Goal: Task Accomplishment & Management: Use online tool/utility

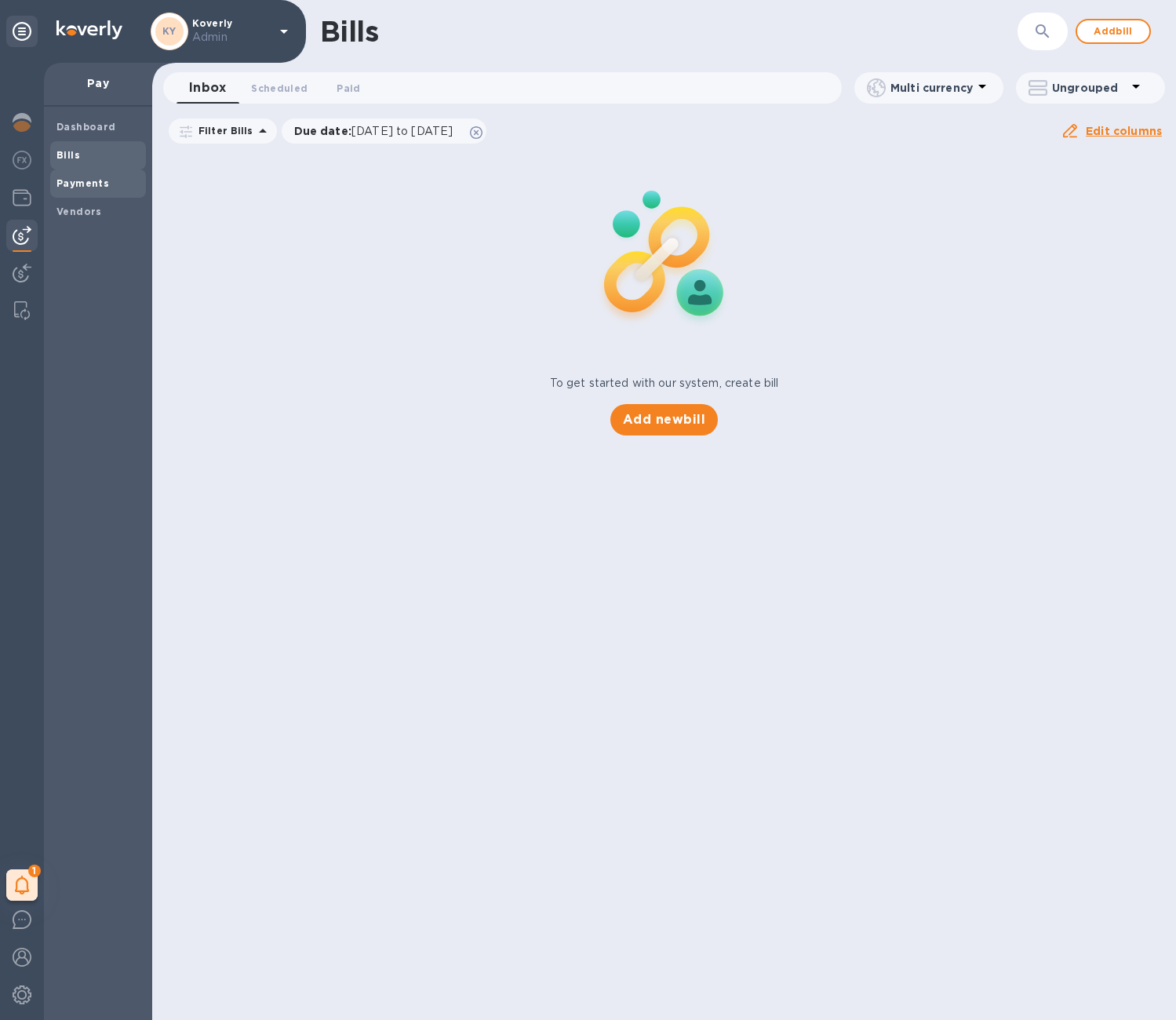
click at [101, 188] on b "Payments" at bounding box center [83, 183] width 53 height 12
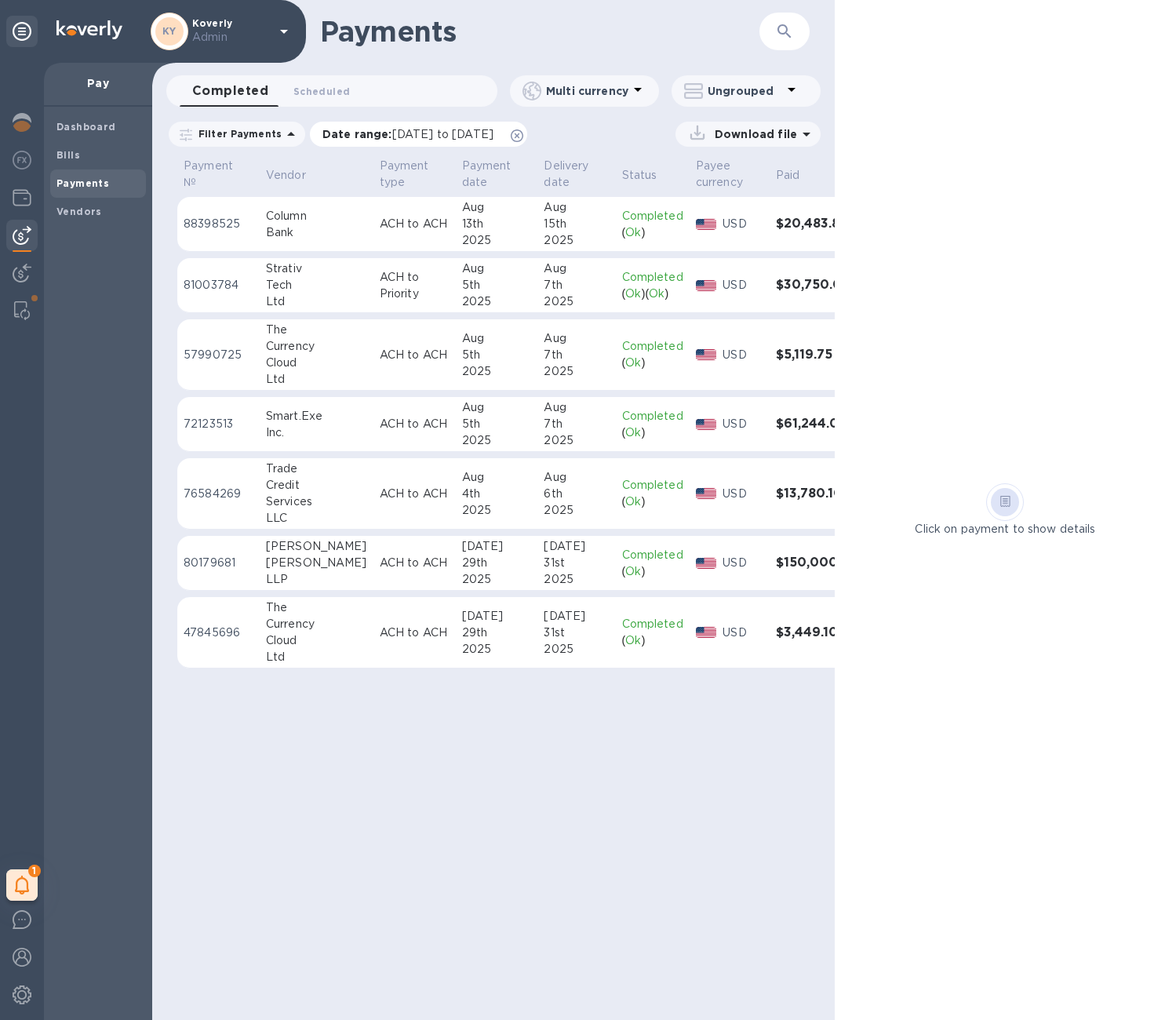
click at [524, 136] on icon at bounding box center [517, 136] width 13 height 13
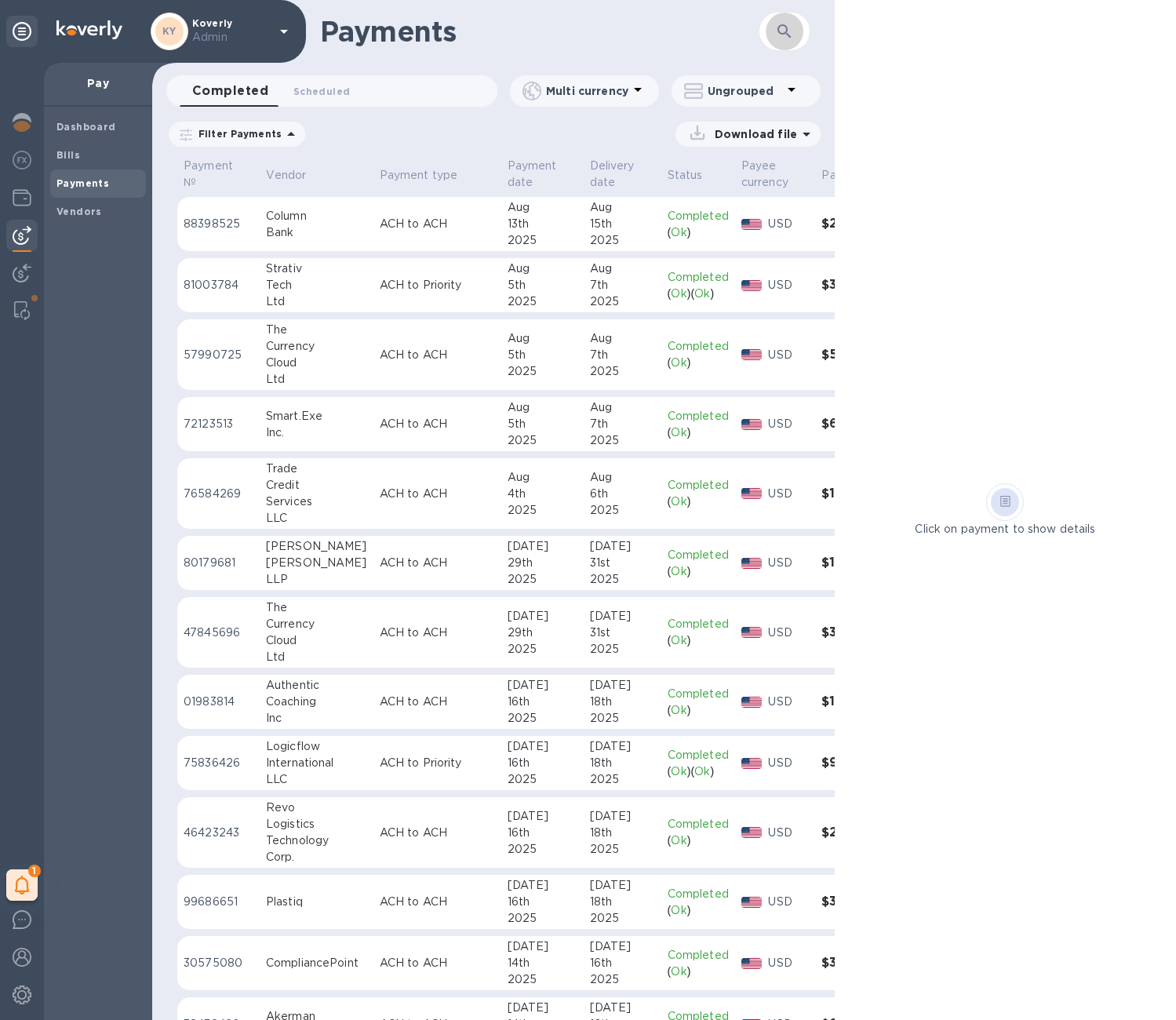
click at [787, 32] on icon "button" at bounding box center [785, 31] width 19 height 19
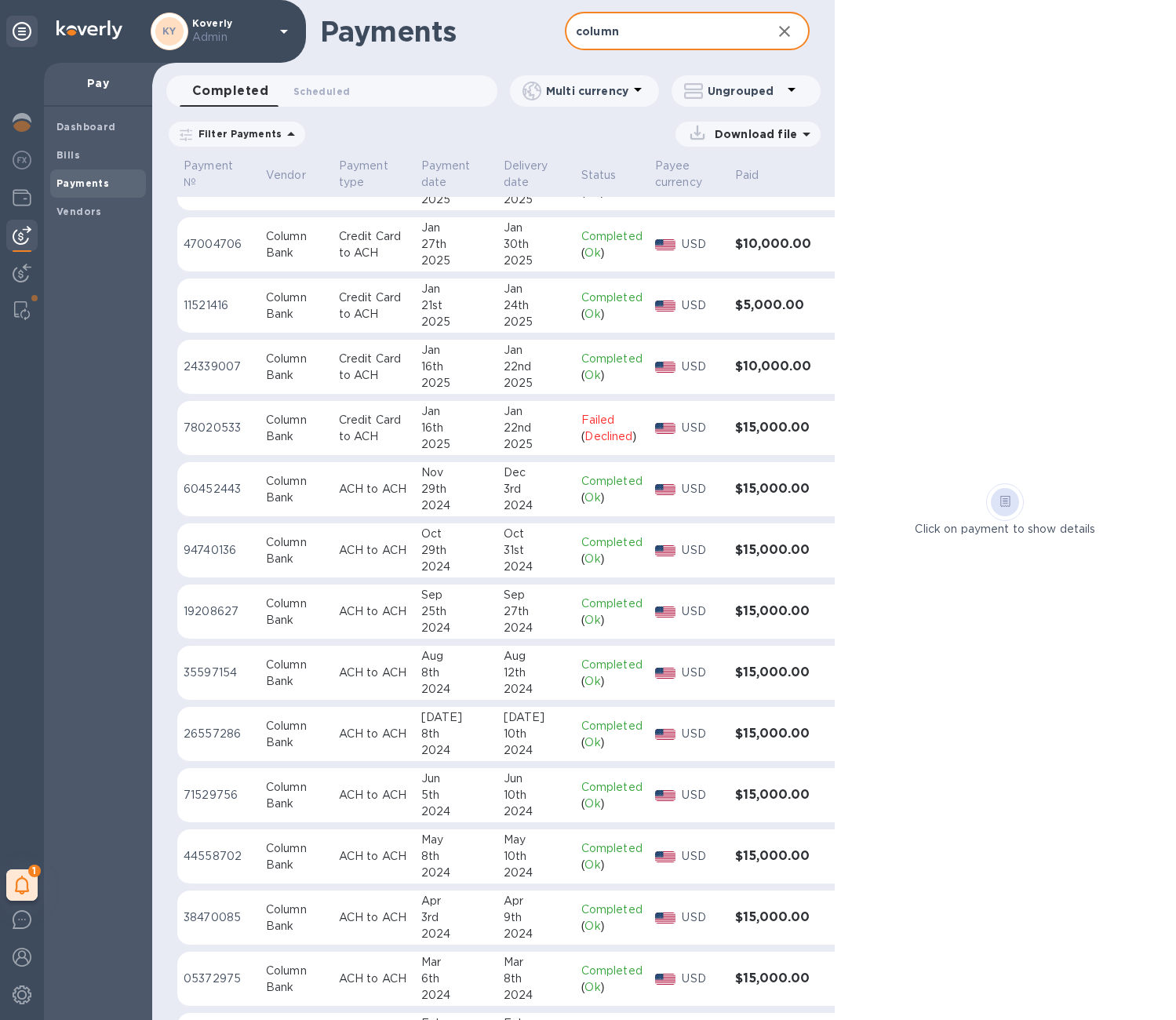
scroll to position [972, 0]
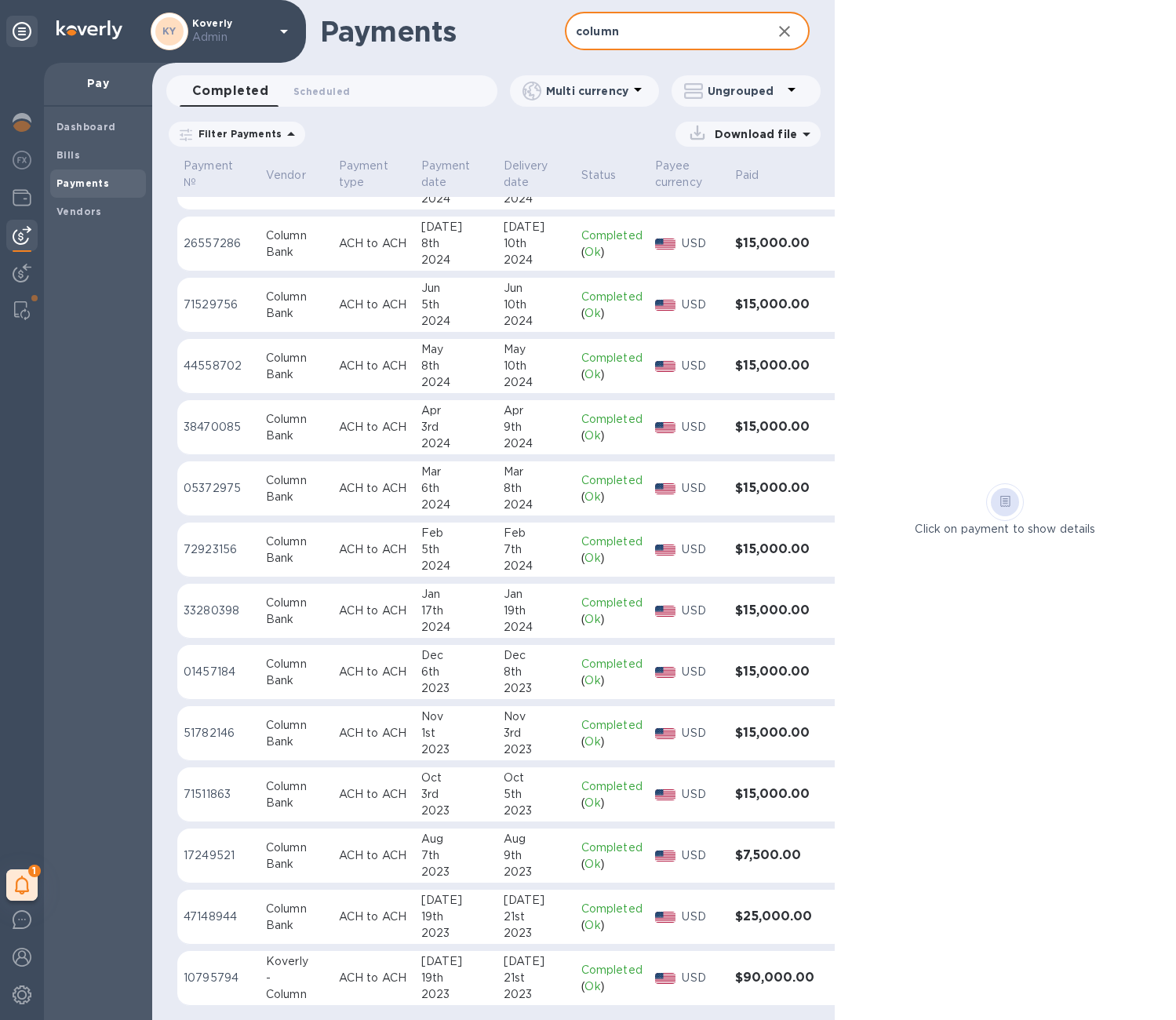
type input "column"
click at [804, 137] on icon at bounding box center [807, 134] width 19 height 19
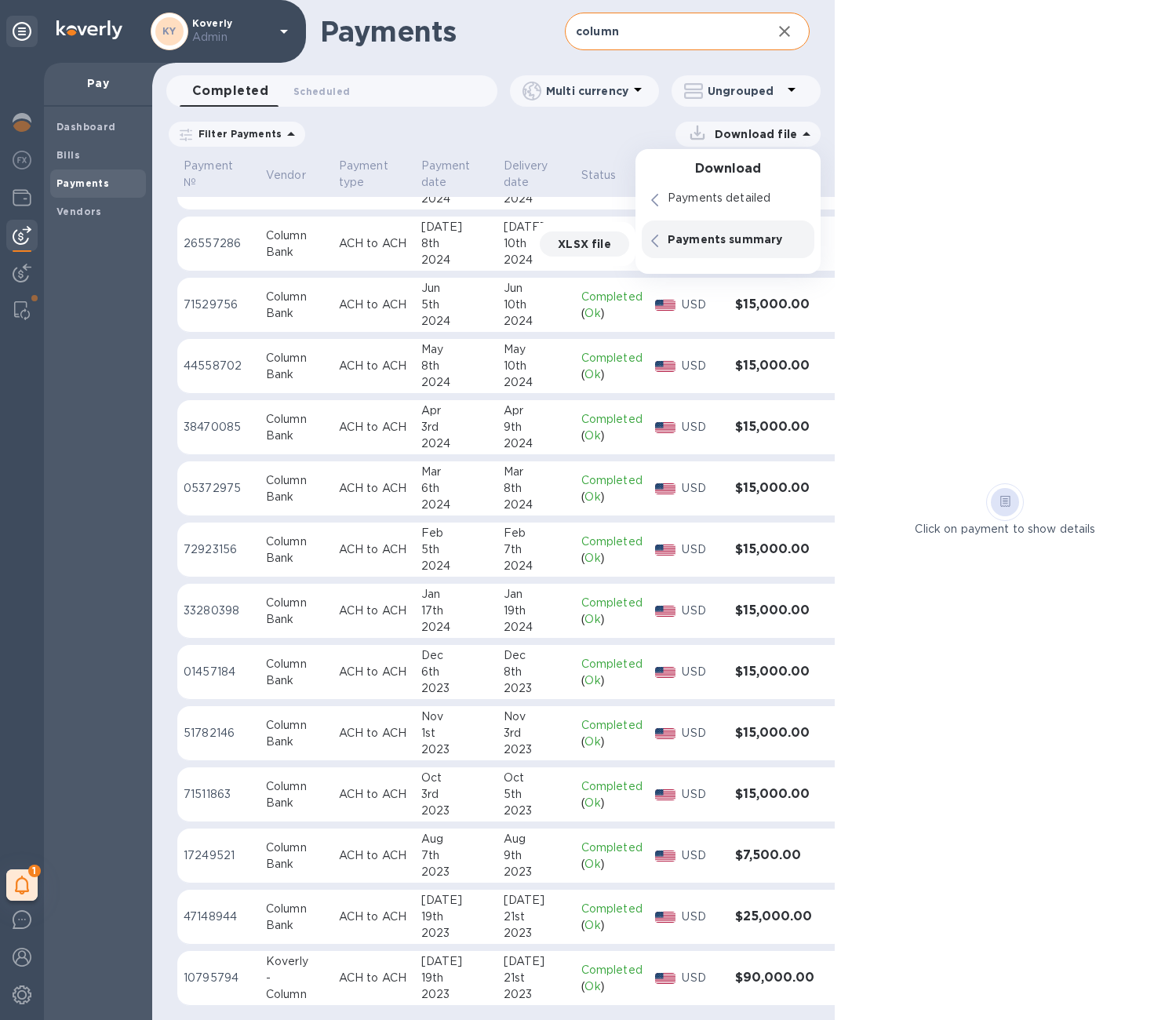
click at [605, 244] on p "XLSX file" at bounding box center [584, 244] width 53 height 16
click at [582, 211] on div "XLSX file" at bounding box center [585, 204] width 90 height 25
